Goal: Task Accomplishment & Management: Manage account settings

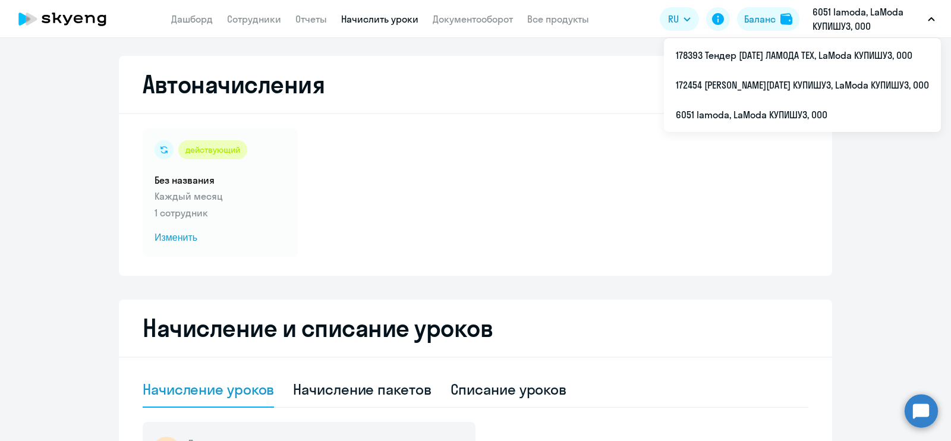
select select "10"
click at [863, 12] on p "6051 lamoda, LaModa КУПИШУЗ, ООО" at bounding box center [868, 19] width 111 height 29
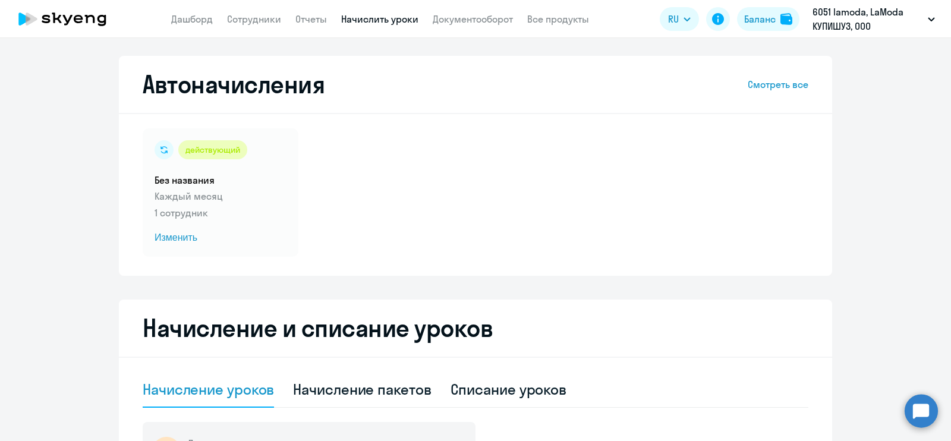
click at [863, 12] on p "6051 lamoda, LaModa КУПИШУЗ, ООО" at bounding box center [868, 19] width 111 height 29
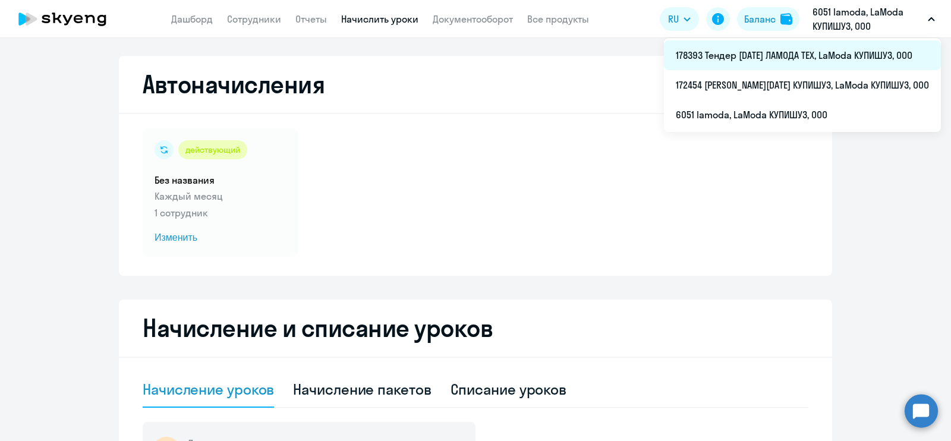
click at [798, 57] on li "178393 Тендер [DATE] ЛАМОДА ТЕХ, LaModa КУПИШУЗ, ООО" at bounding box center [802, 55] width 277 height 30
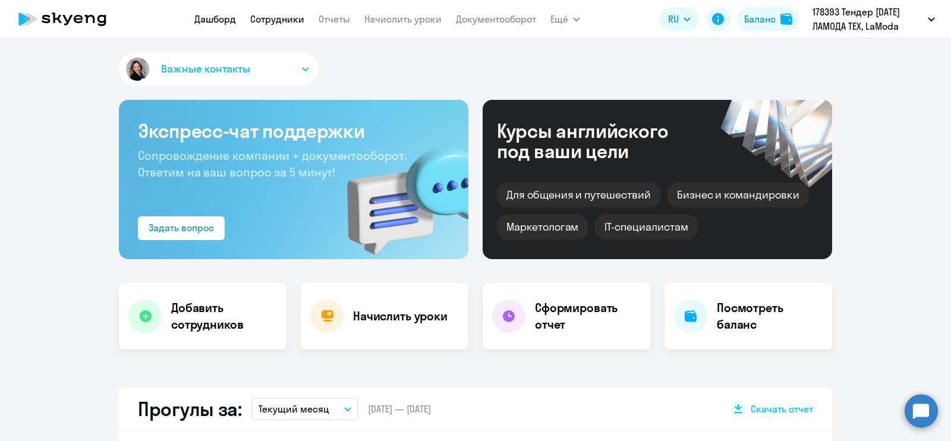
click at [264, 19] on link "Сотрудники" at bounding box center [277, 19] width 54 height 12
select select "30"
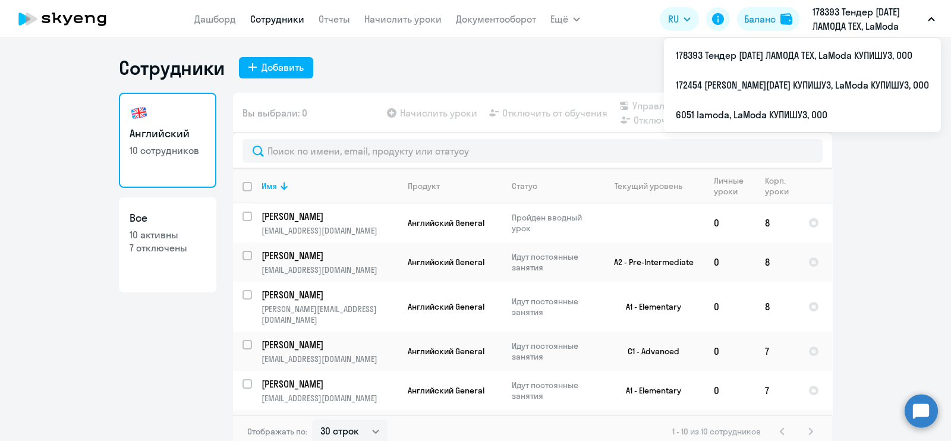
click at [853, 20] on p "178393 Тендер [DATE] ЛАМОДА ТЕХ, LaModa КУПИШУЗ, ООО" at bounding box center [868, 19] width 111 height 29
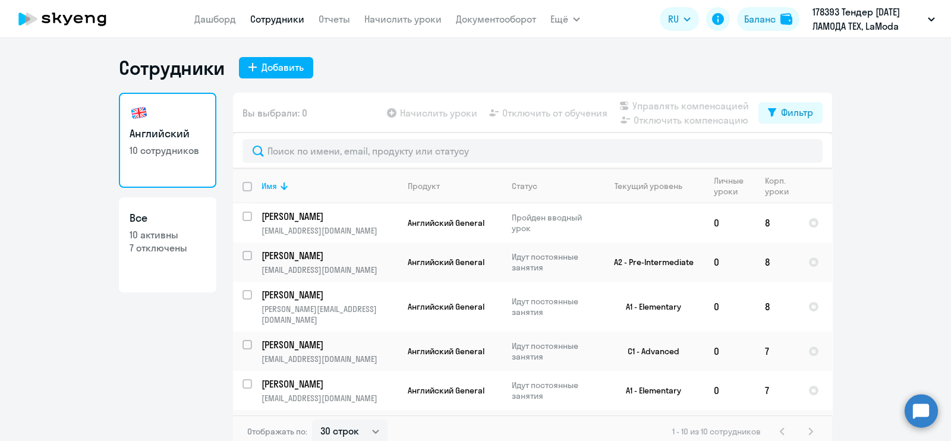
click at [853, 20] on p "178393 Тендер [DATE] ЛАМОДА ТЕХ, LaModa КУПИШУЗ, ООО" at bounding box center [868, 19] width 111 height 29
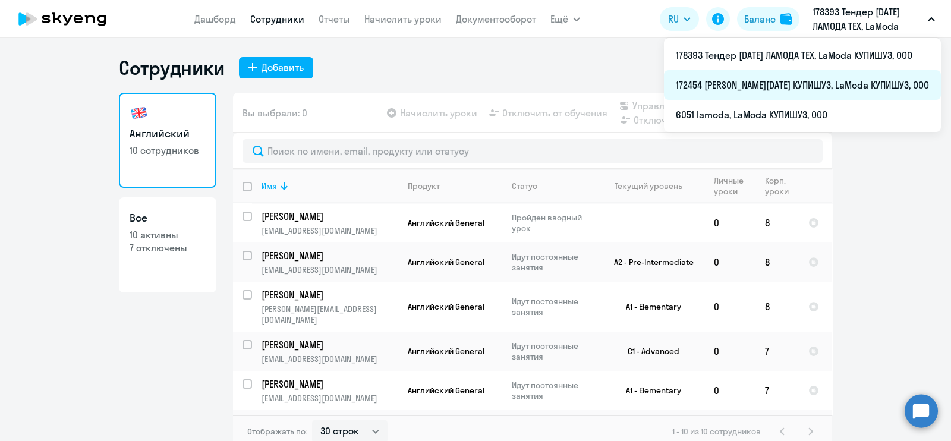
click at [779, 81] on li "172454 [PERSON_NAME][DATE] КУПИШУЗ, LaModa КУПИШУЗ, ООО" at bounding box center [802, 85] width 277 height 30
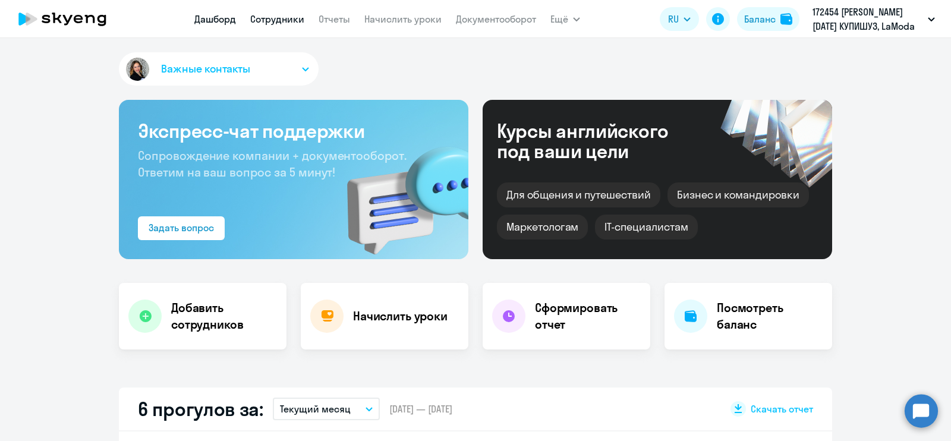
click at [274, 16] on link "Сотрудники" at bounding box center [277, 19] width 54 height 12
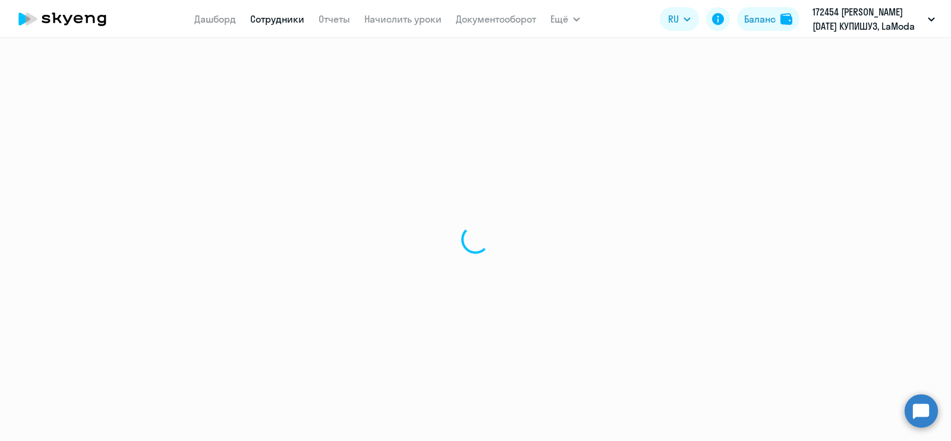
select select "30"
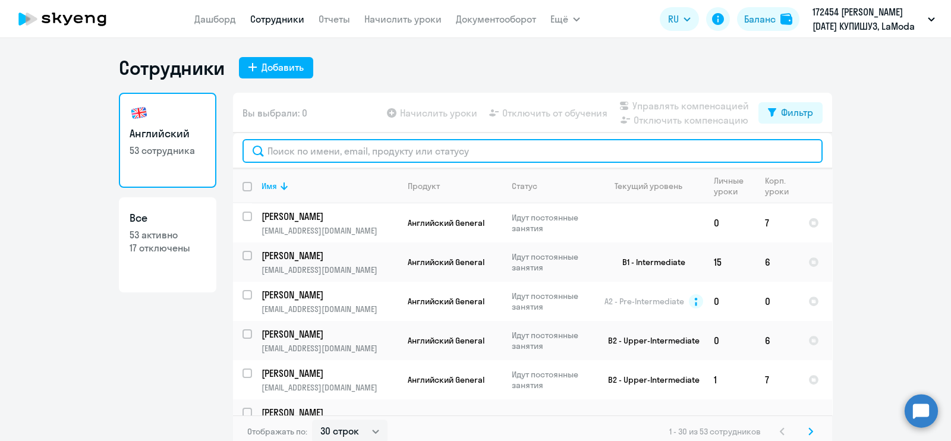
click at [350, 150] on input "text" at bounding box center [533, 151] width 580 height 24
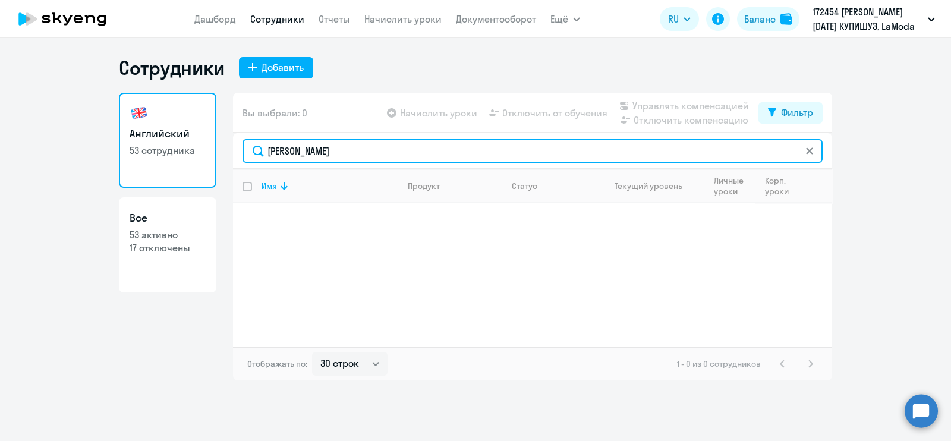
drag, startPoint x: 313, startPoint y: 149, endPoint x: 184, endPoint y: 130, distance: 131.1
click at [184, 130] on div "Английский 53 сотрудника Все 53 активно 17 отключены Вы выбрали: 0 Начислить ур…" at bounding box center [476, 237] width 714 height 288
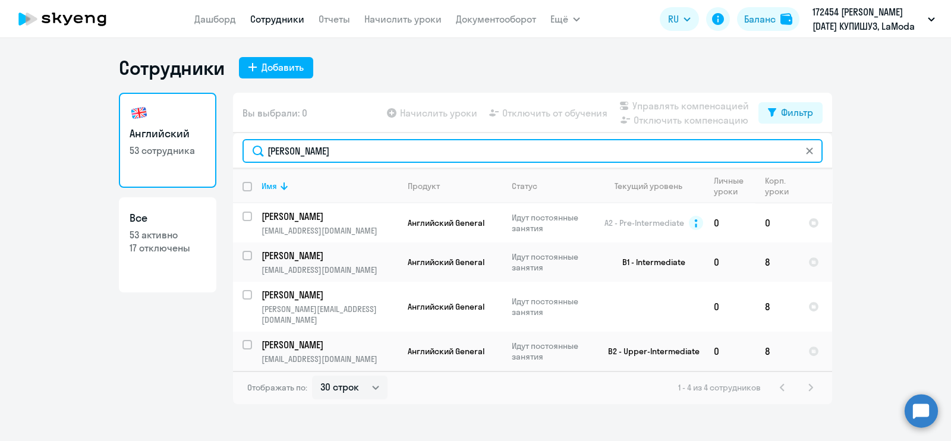
type input "[PERSON_NAME]"
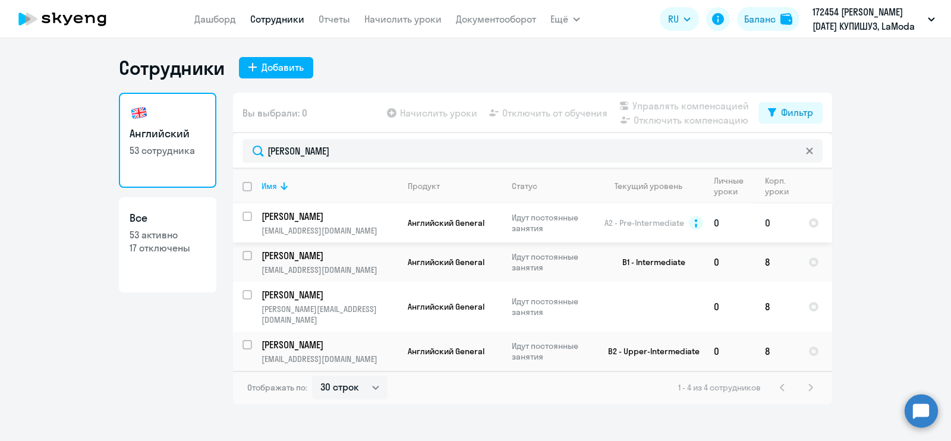
click at [428, 219] on span "Английский General" at bounding box center [446, 223] width 77 height 11
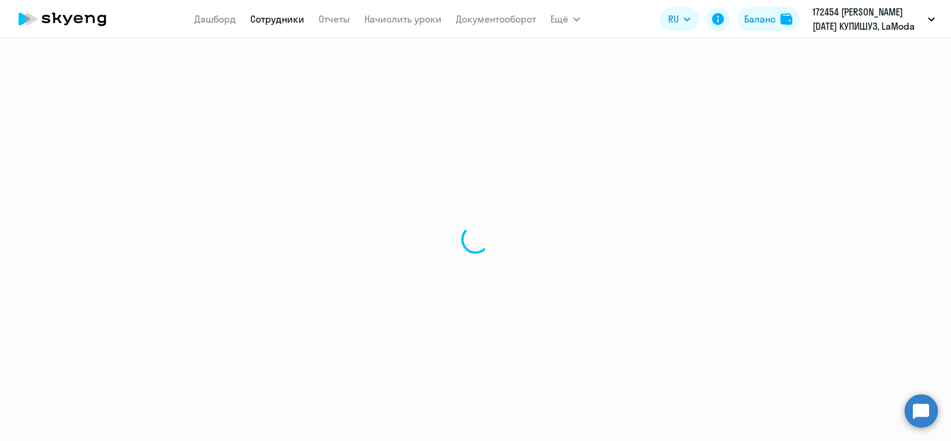
click at [478, 222] on div at bounding box center [475, 239] width 951 height 403
select select "english"
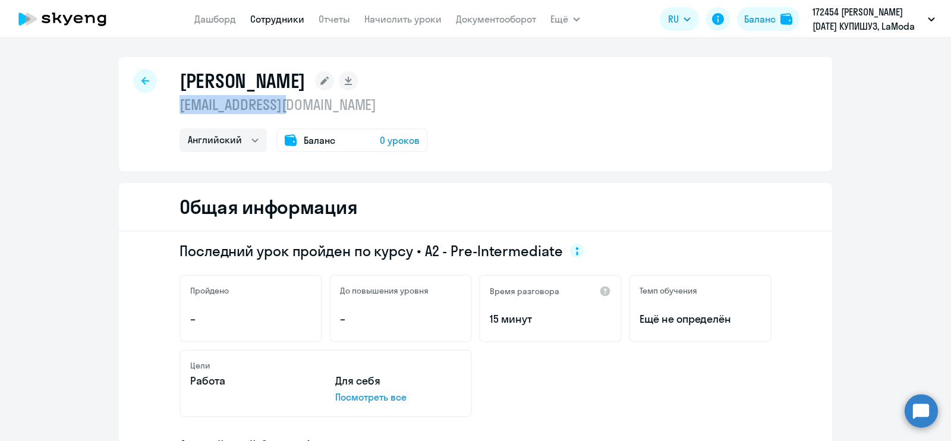
drag, startPoint x: 297, startPoint y: 109, endPoint x: 163, endPoint y: 108, distance: 134.4
click at [163, 108] on div "Юлия [EMAIL_ADDRESS][DOMAIN_NAME] Английский Баланс 0 уроков" at bounding box center [476, 114] width 714 height 114
copy p "[EMAIL_ADDRESS][DOMAIN_NAME]"
click at [272, 24] on link "Сотрудники" at bounding box center [277, 19] width 54 height 12
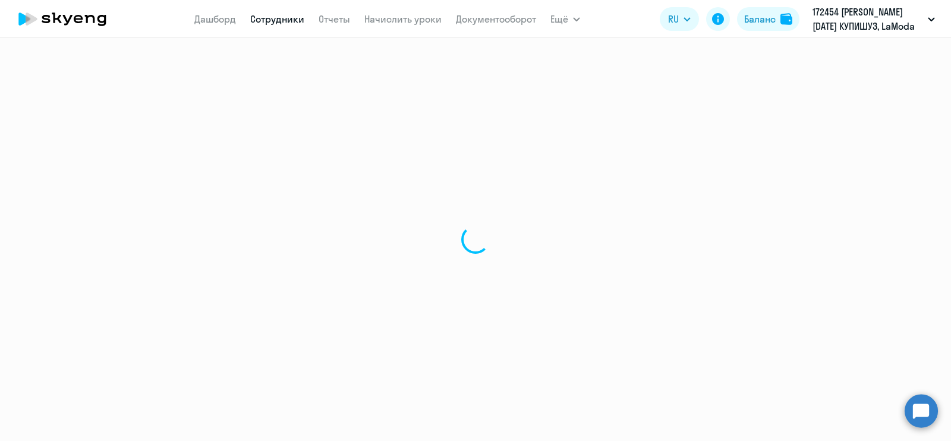
select select "30"
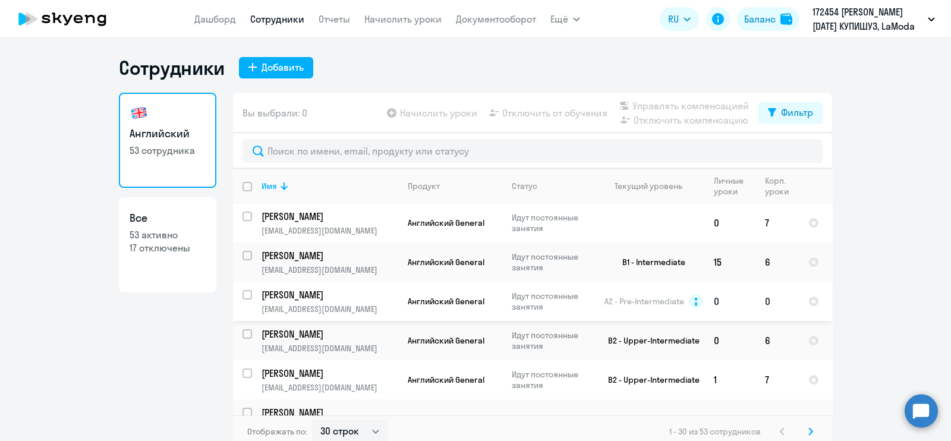
click at [758, 302] on td "0" at bounding box center [777, 301] width 43 height 39
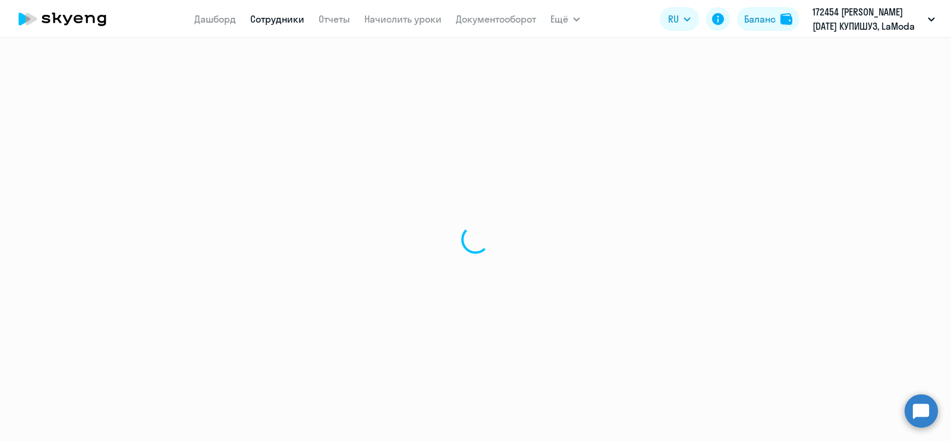
select select "english"
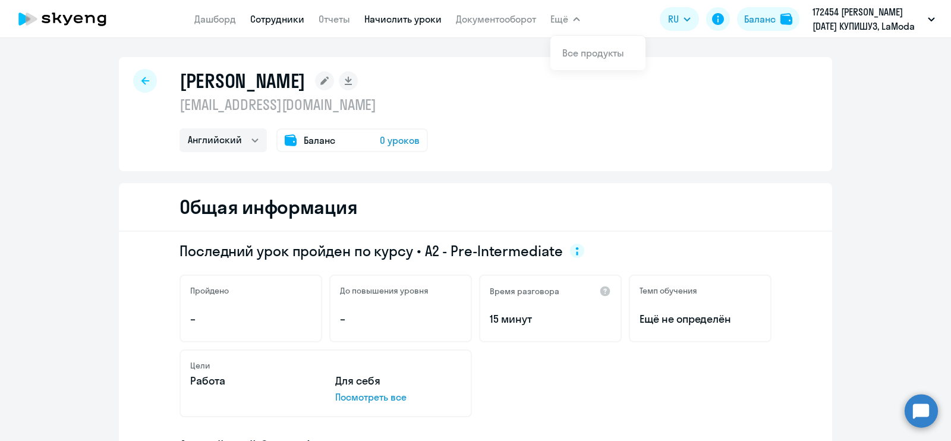
click at [412, 18] on link "Начислить уроки" at bounding box center [403, 19] width 77 height 12
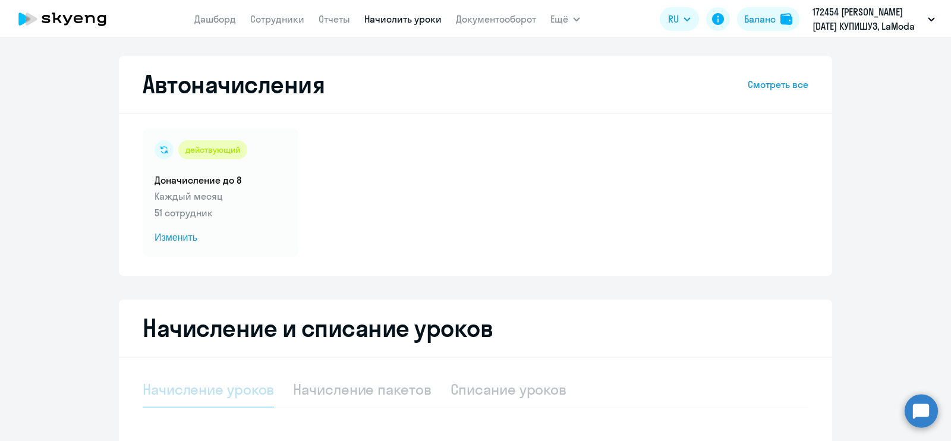
select select "10"
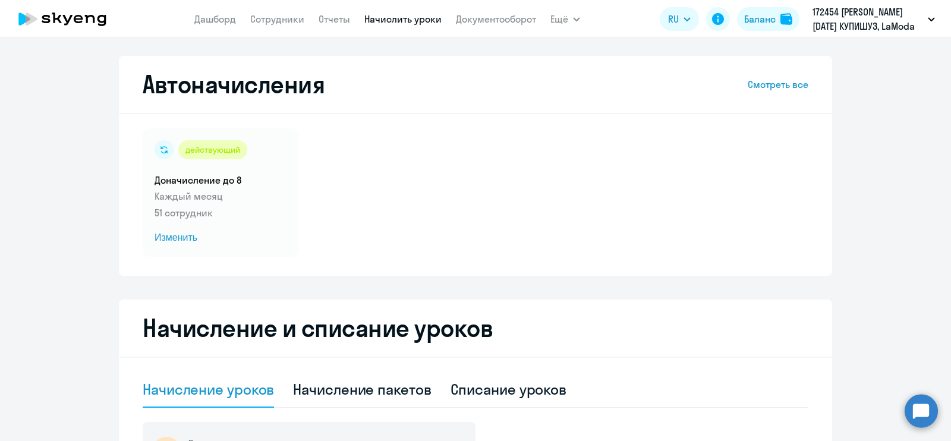
scroll to position [300, 0]
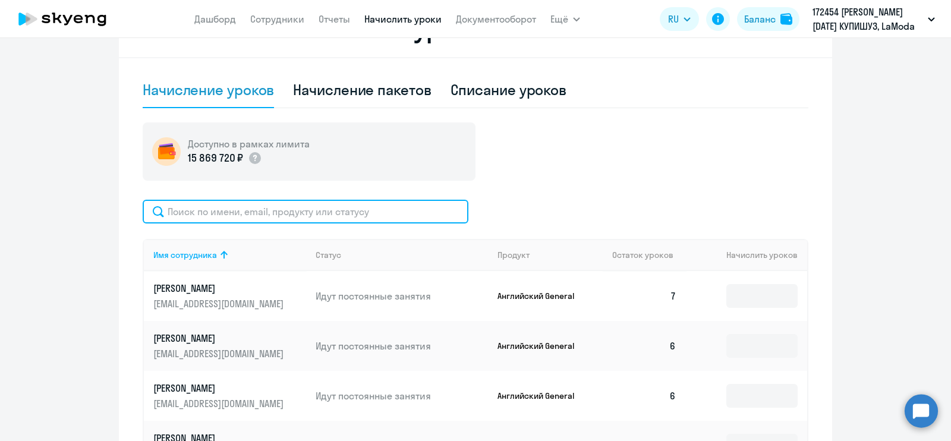
click at [256, 210] on input "text" at bounding box center [306, 212] width 326 height 24
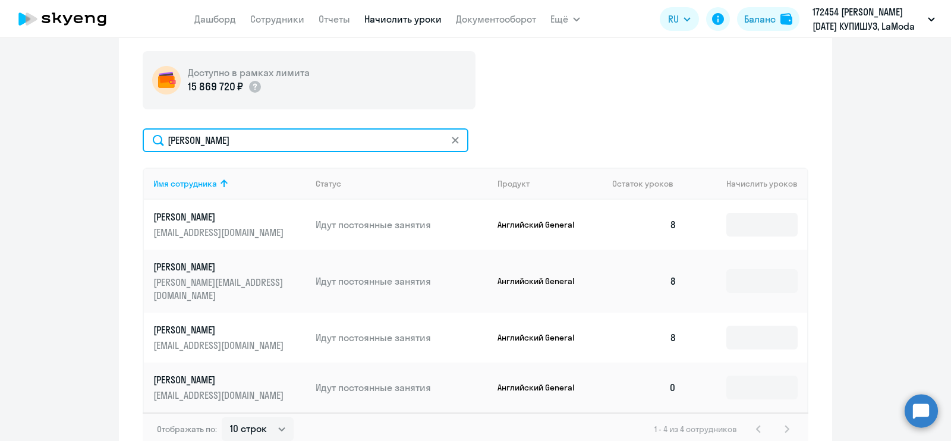
scroll to position [375, 0]
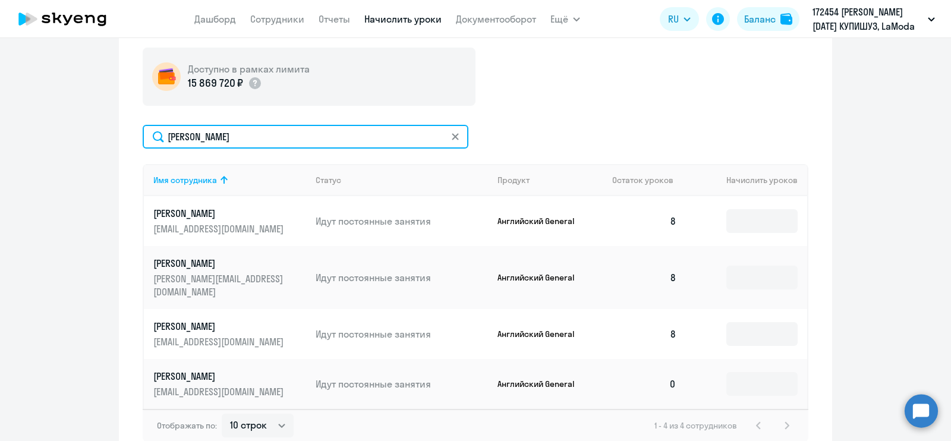
type input "[PERSON_NAME]"
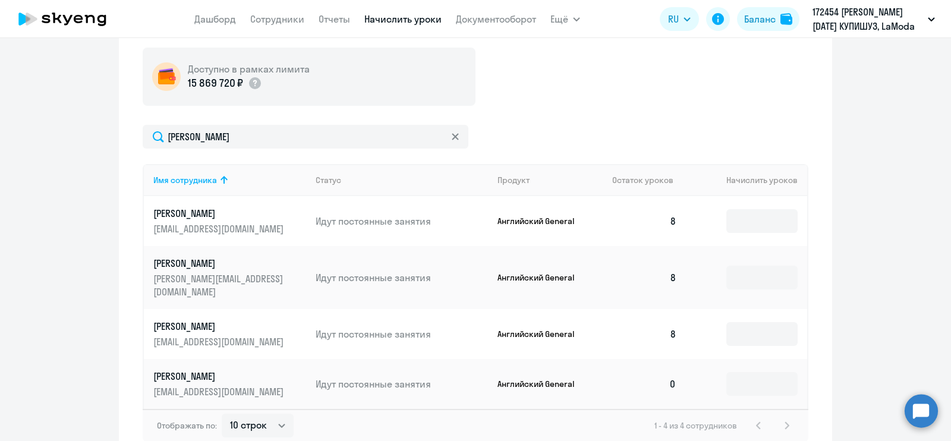
click at [332, 378] on p "Идут постоянные занятия" at bounding box center [402, 384] width 172 height 13
click at [547, 379] on p "Английский General" at bounding box center [542, 384] width 89 height 11
click at [764, 373] on input at bounding box center [762, 384] width 71 height 24
type input "9"
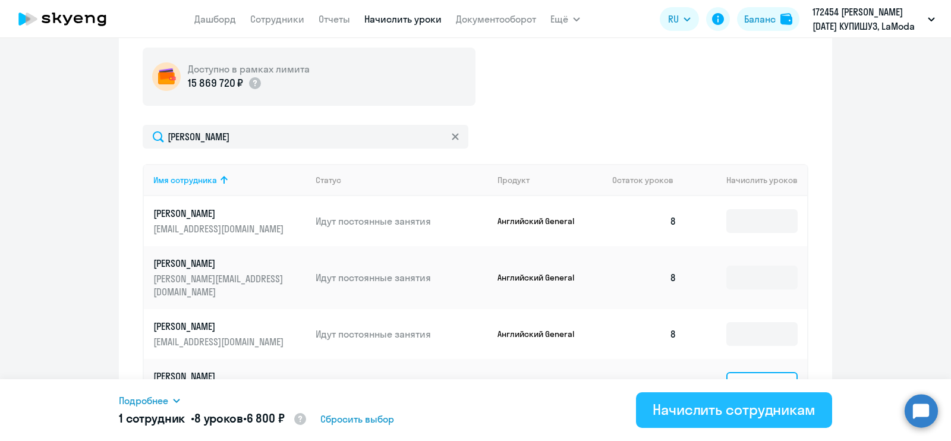
type input "8"
click at [743, 415] on div "Начислить сотрудникам" at bounding box center [734, 409] width 163 height 19
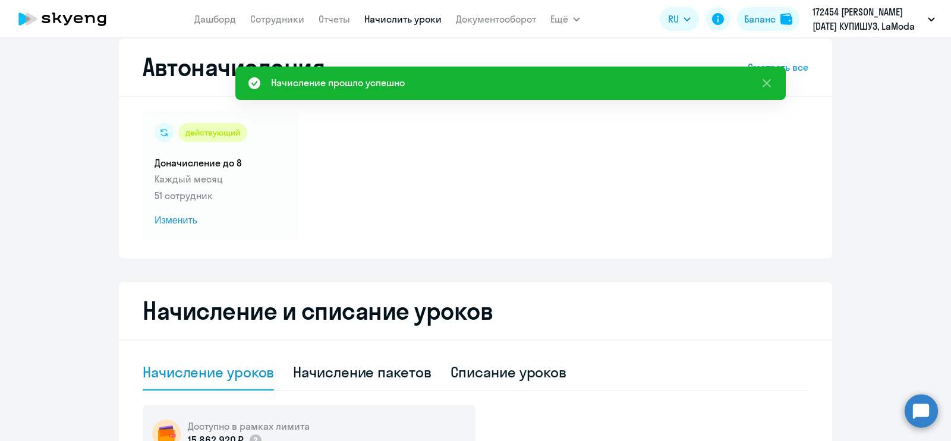
scroll to position [0, 0]
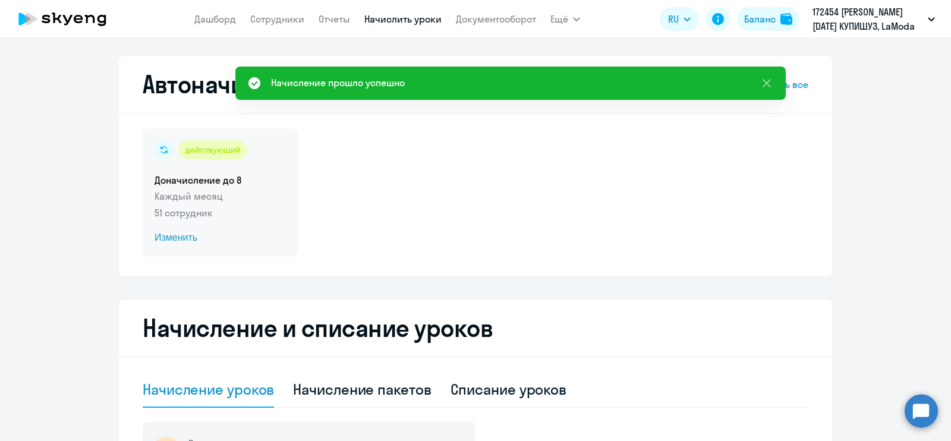
click at [252, 205] on div "действующий Доначисление до 8 Каждый месяц 51 сотрудник Изменить" at bounding box center [221, 192] width 156 height 128
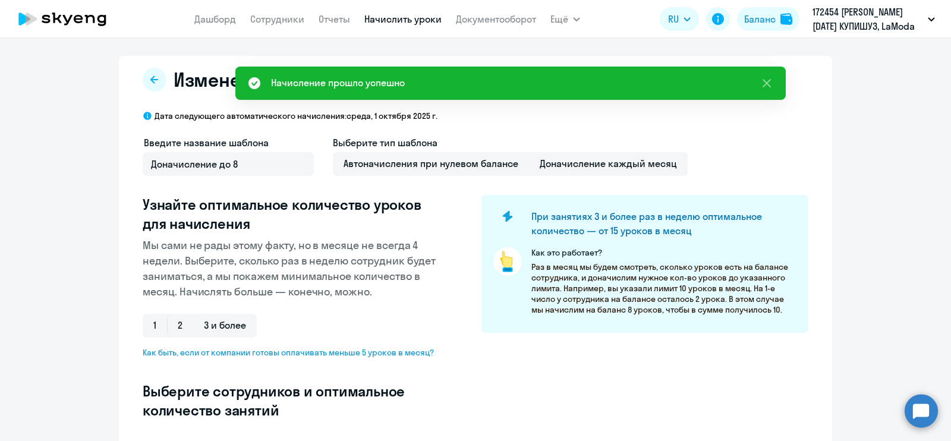
select select "10"
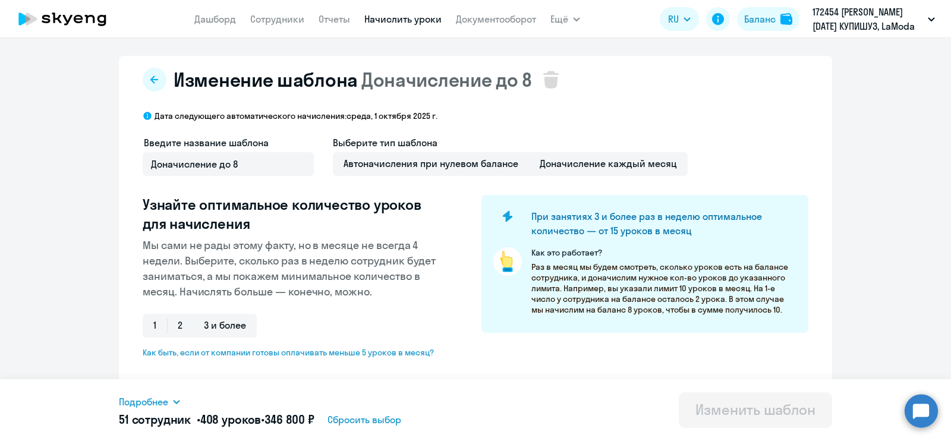
scroll to position [310, 0]
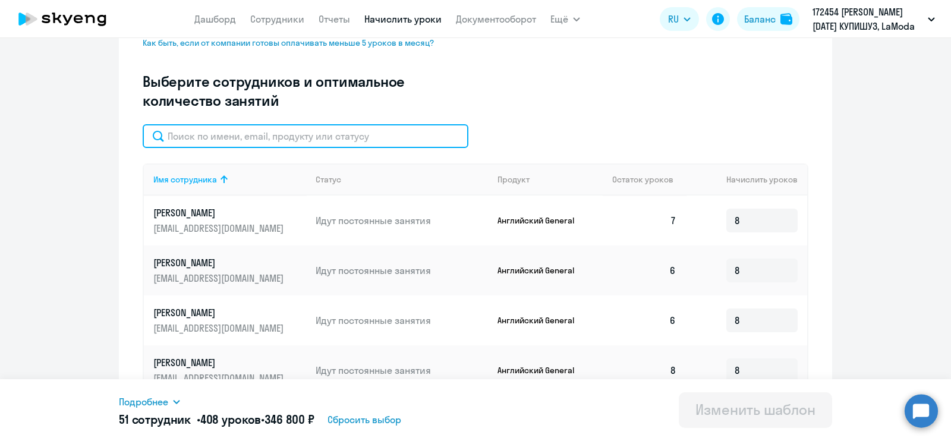
click at [247, 135] on input "text" at bounding box center [306, 136] width 326 height 24
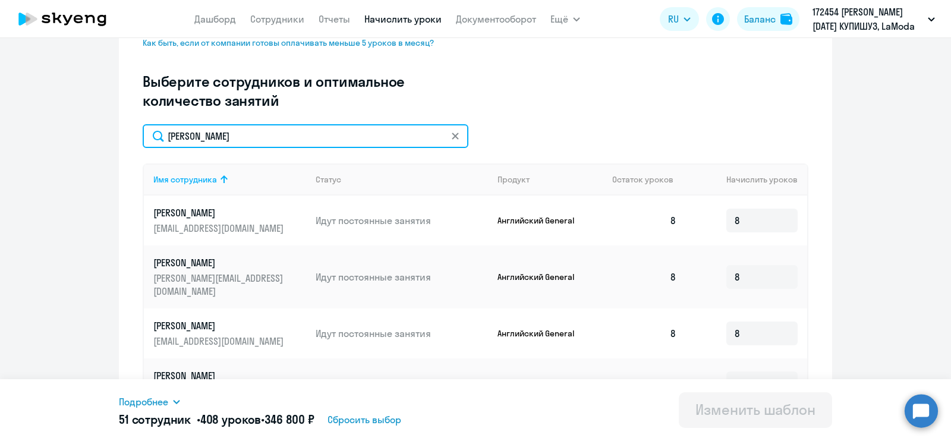
type input "[PERSON_NAME]"
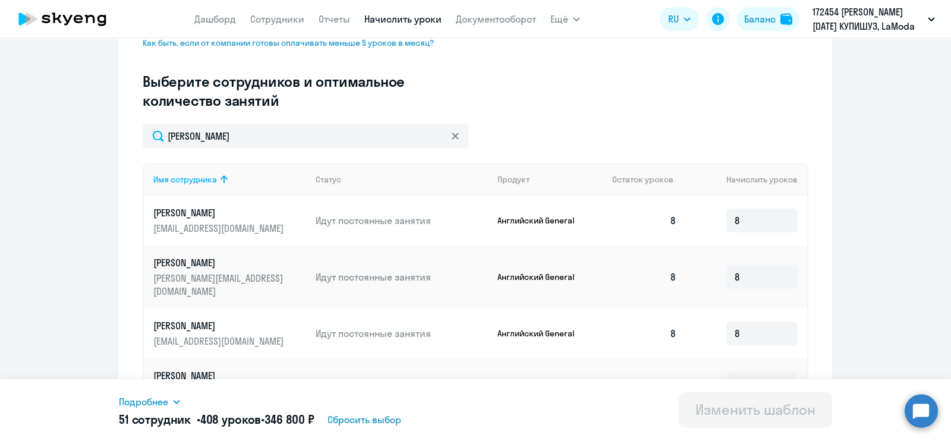
scroll to position [364, 0]
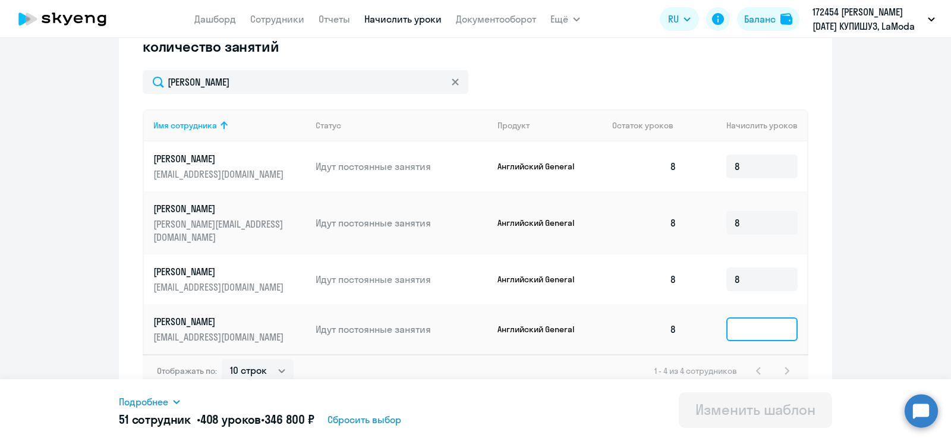
click at [749, 318] on input at bounding box center [762, 330] width 71 height 24
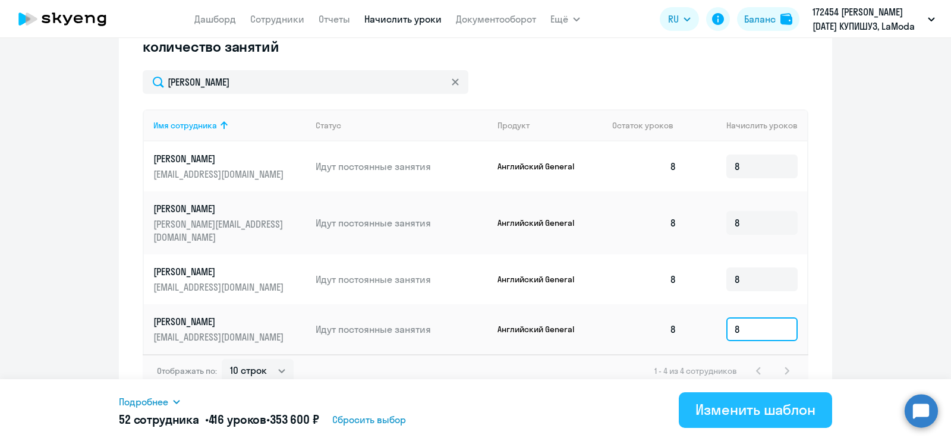
type input "8"
click at [753, 413] on div "Изменить шаблон" at bounding box center [756, 409] width 120 height 19
